Goal: Find specific page/section: Find specific page/section

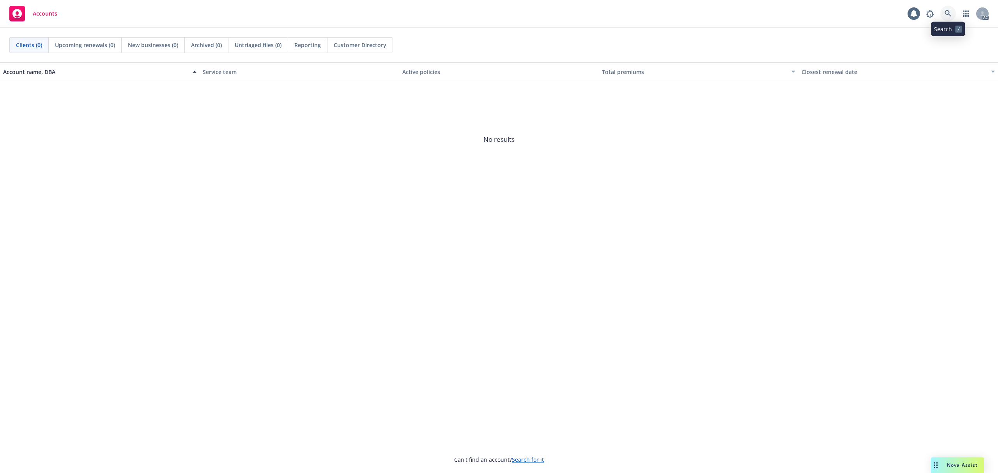
click at [946, 16] on icon at bounding box center [948, 13] width 7 height 7
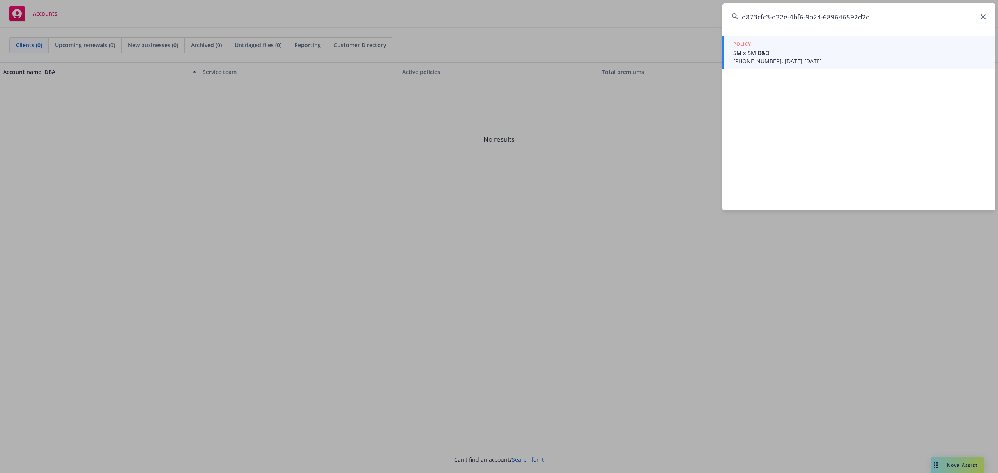
type input "e873cfc3-e22e-4bf6-9b24-689646592d2d"
click at [827, 49] on span "5M x 5M D&O" at bounding box center [859, 53] width 253 height 8
